Goal: Task Accomplishment & Management: Manage account settings

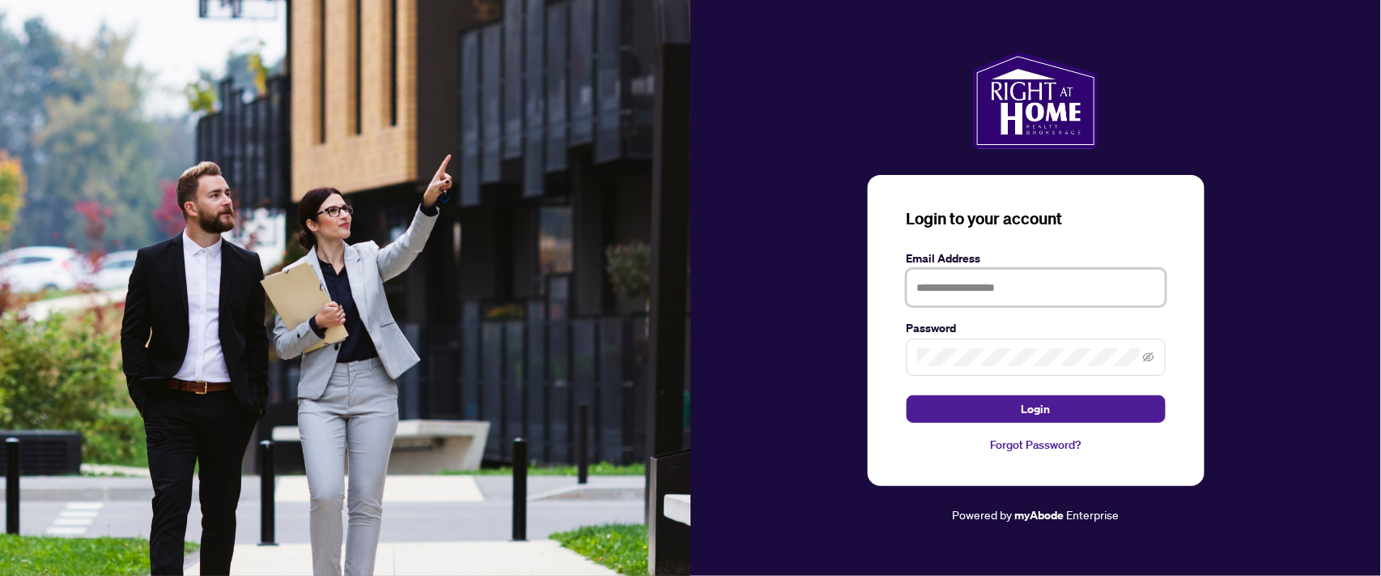
click at [999, 289] on input "text" at bounding box center [1036, 287] width 259 height 37
type input "**********"
click at [907, 395] on button "Login" at bounding box center [1036, 409] width 259 height 28
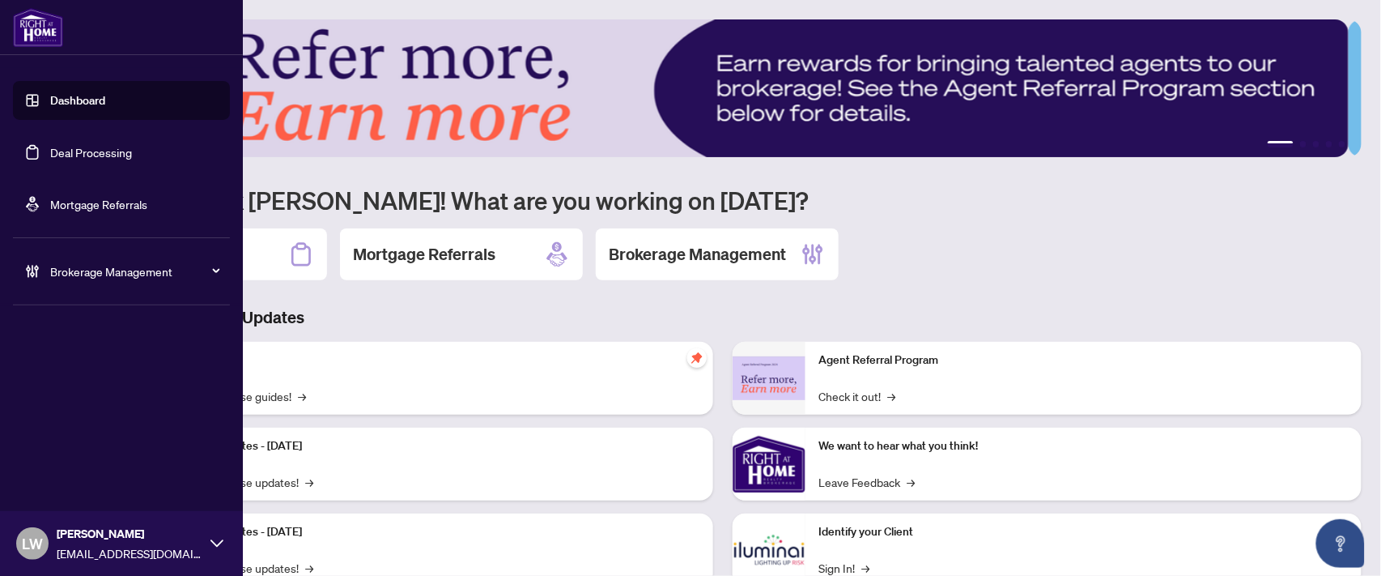
click at [97, 150] on link "Deal Processing" at bounding box center [91, 152] width 82 height 15
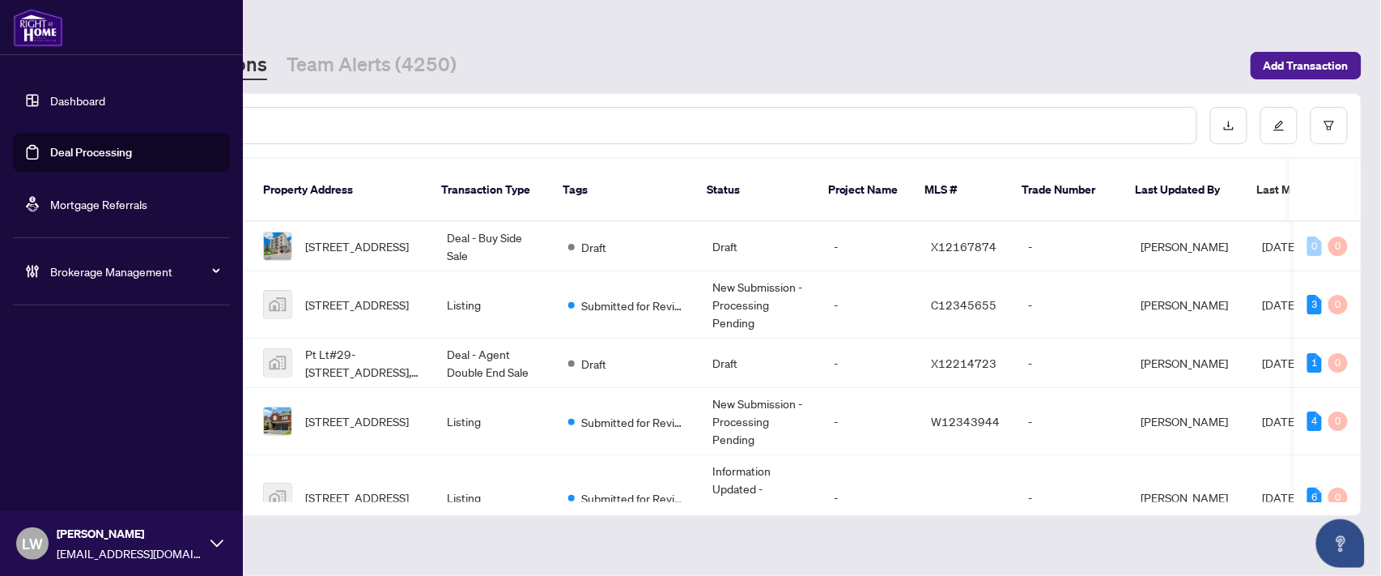
click at [36, 551] on span "LW" at bounding box center [32, 543] width 21 height 23
click at [69, 483] on span "Logout" at bounding box center [65, 481] width 36 height 26
